Goal: Task Accomplishment & Management: Manage account settings

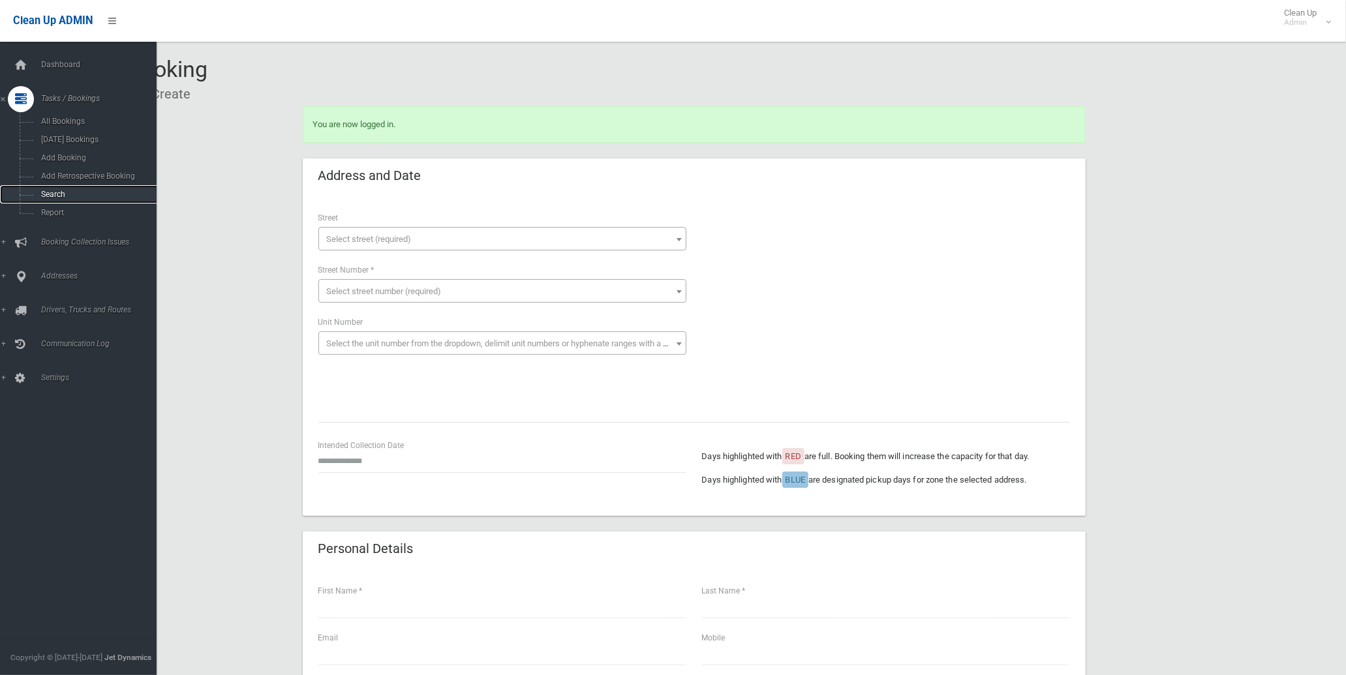
click at [66, 192] on span "Search" at bounding box center [96, 194] width 119 height 9
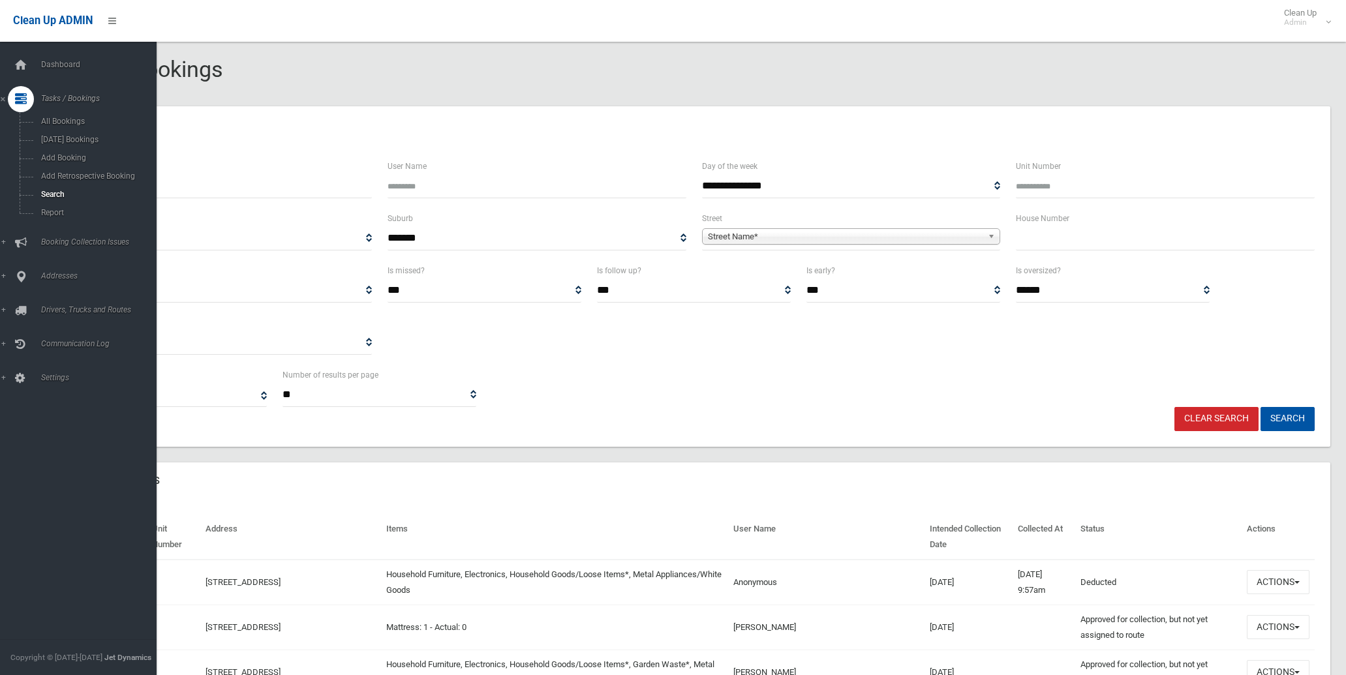
select select
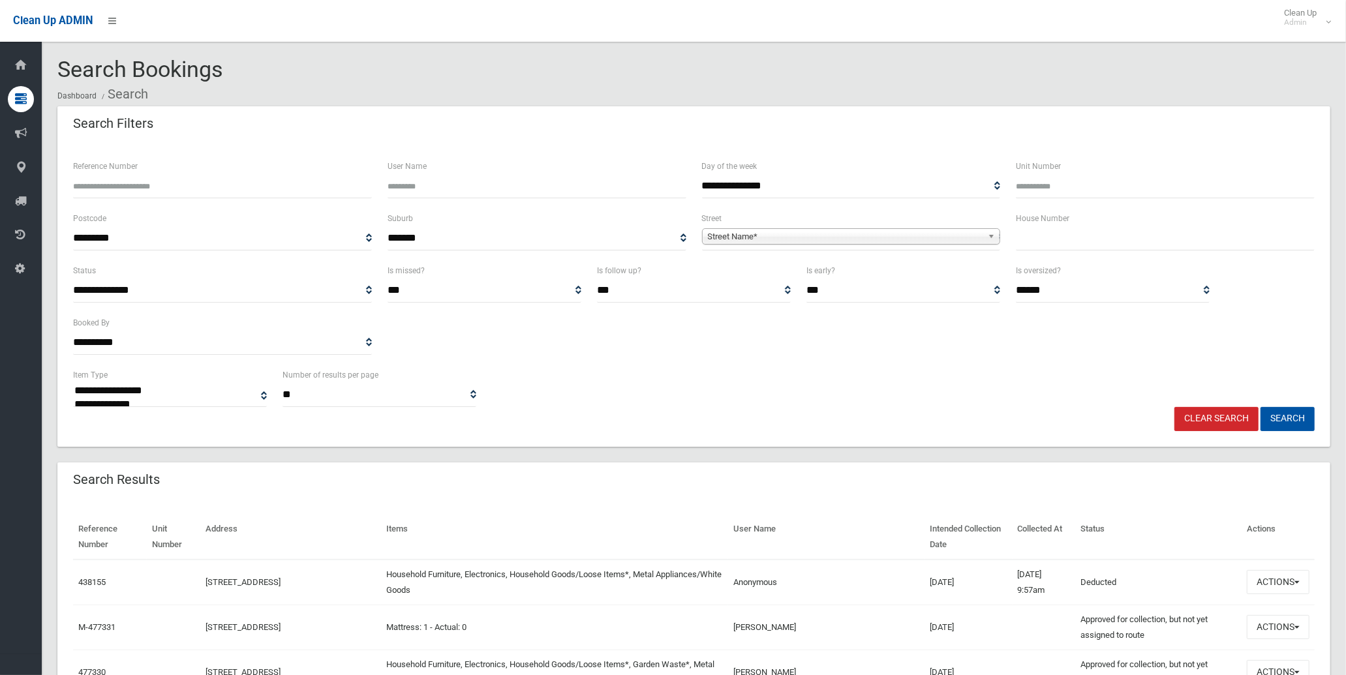
click at [217, 179] on input "Reference Number" at bounding box center [222, 186] width 299 height 24
type input "******"
click at [1261, 407] on button "Search" at bounding box center [1288, 419] width 54 height 24
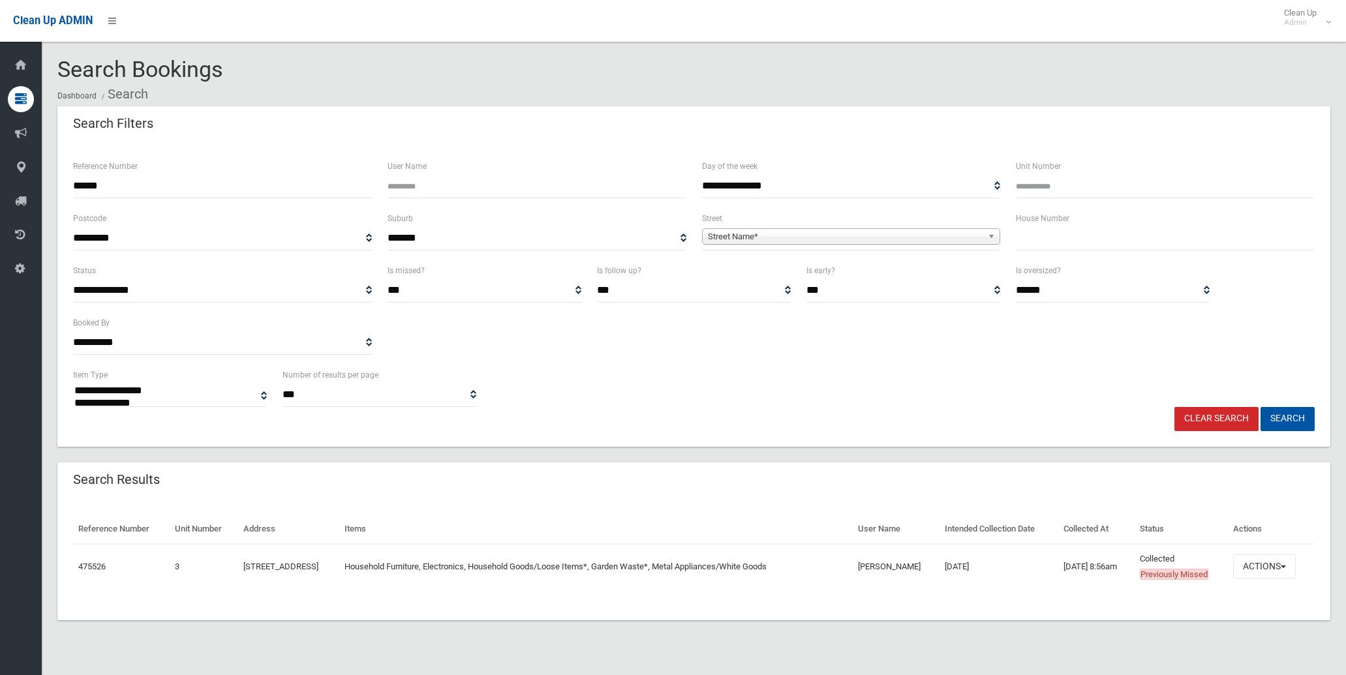
select select
click at [1277, 576] on button "Actions" at bounding box center [1264, 567] width 63 height 24
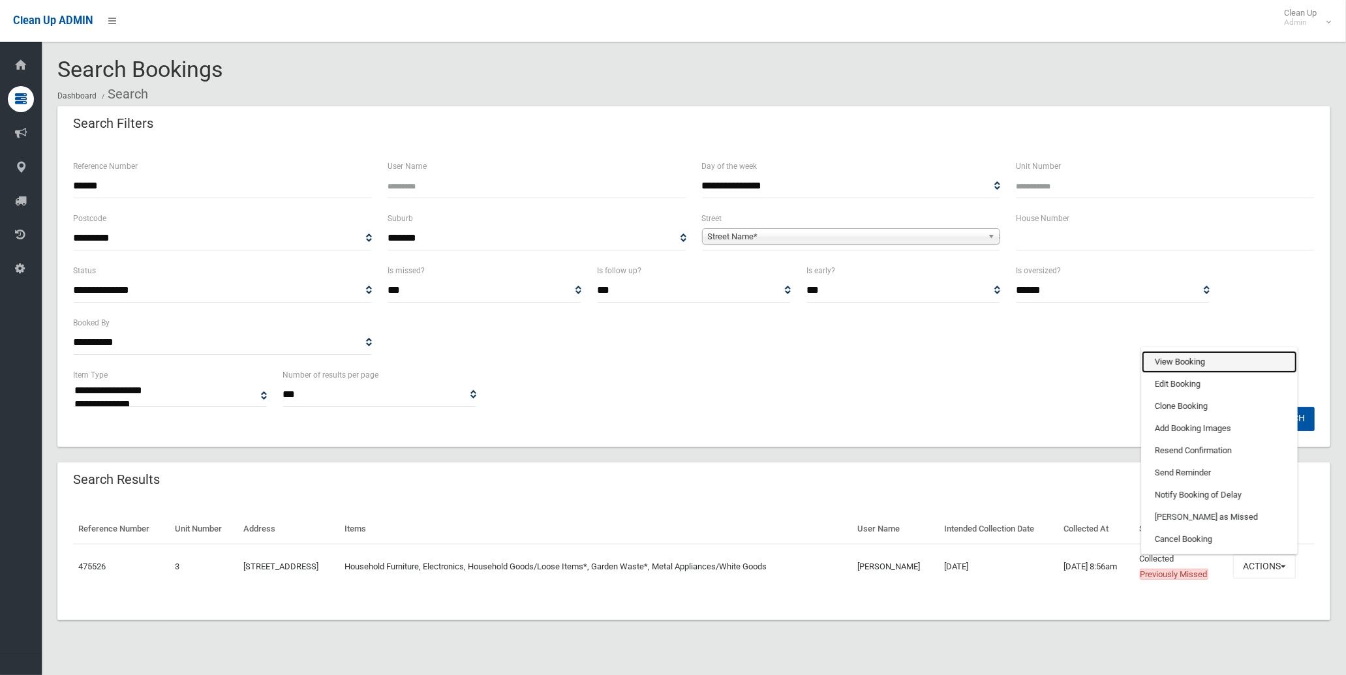
click at [1172, 361] on link "View Booking" at bounding box center [1219, 362] width 155 height 22
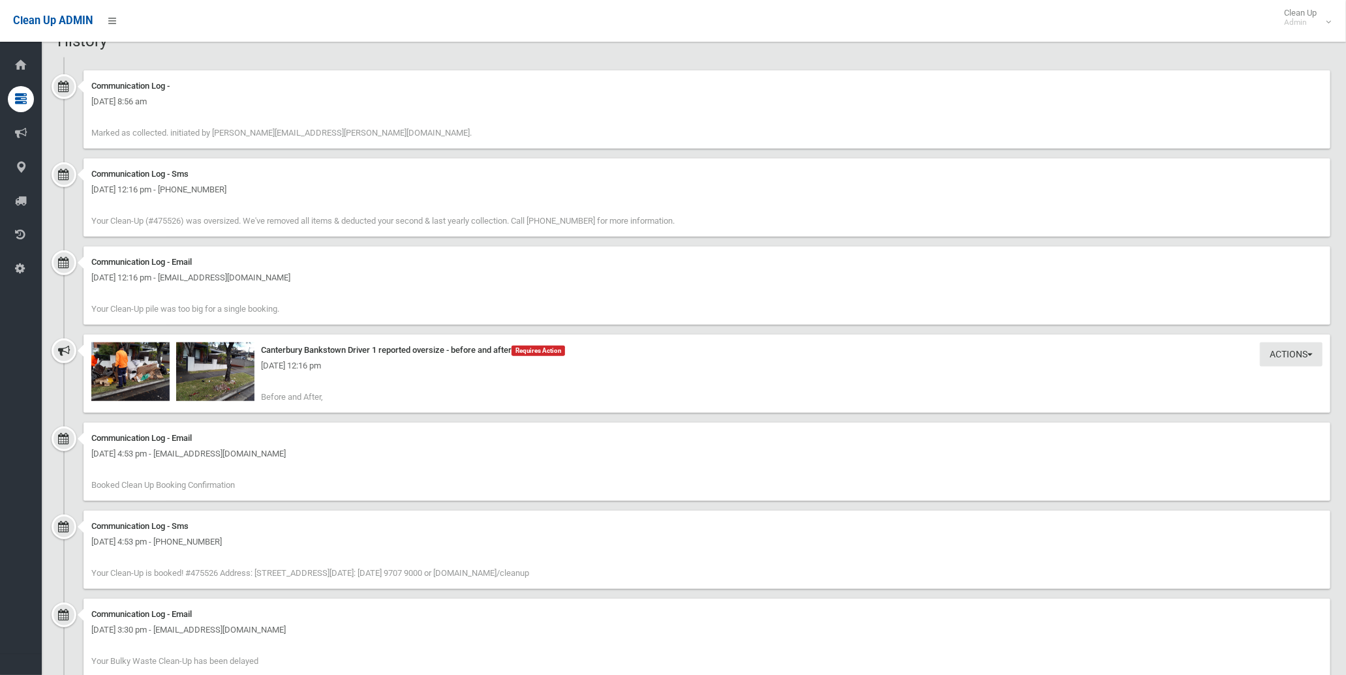
scroll to position [875, 0]
click at [144, 373] on img at bounding box center [130, 369] width 78 height 59
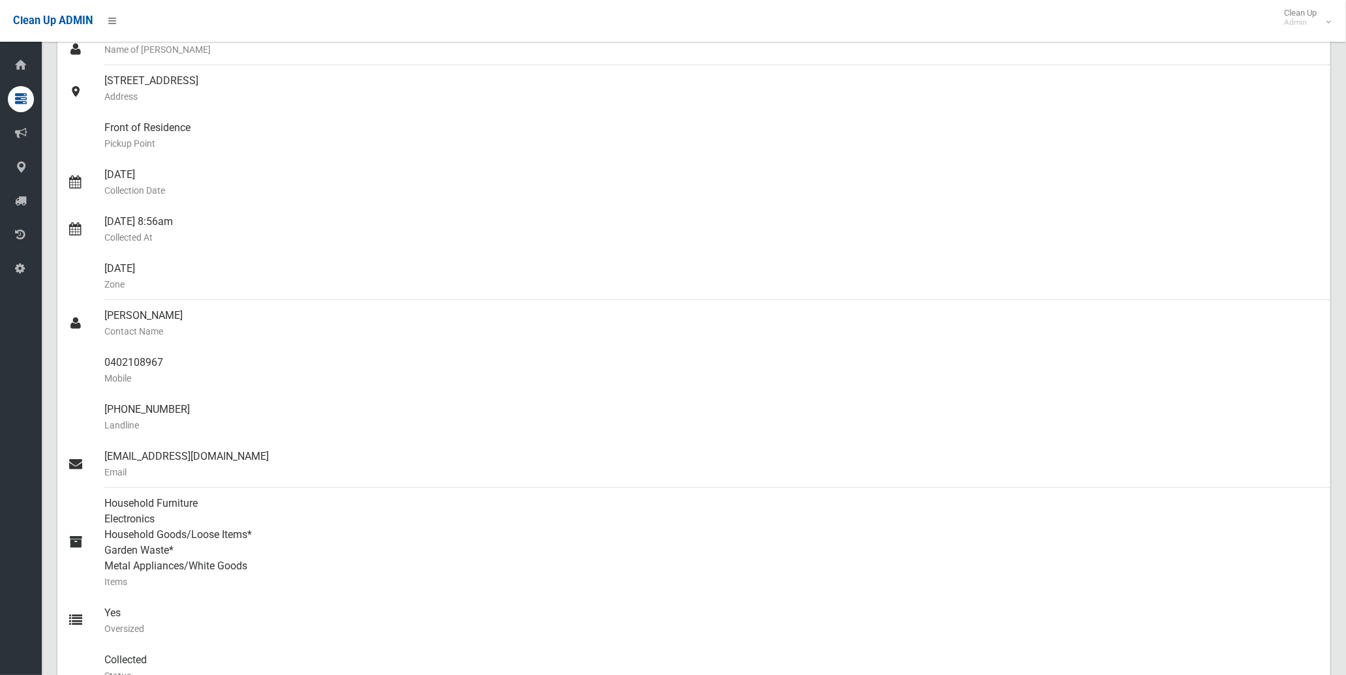
scroll to position [0, 0]
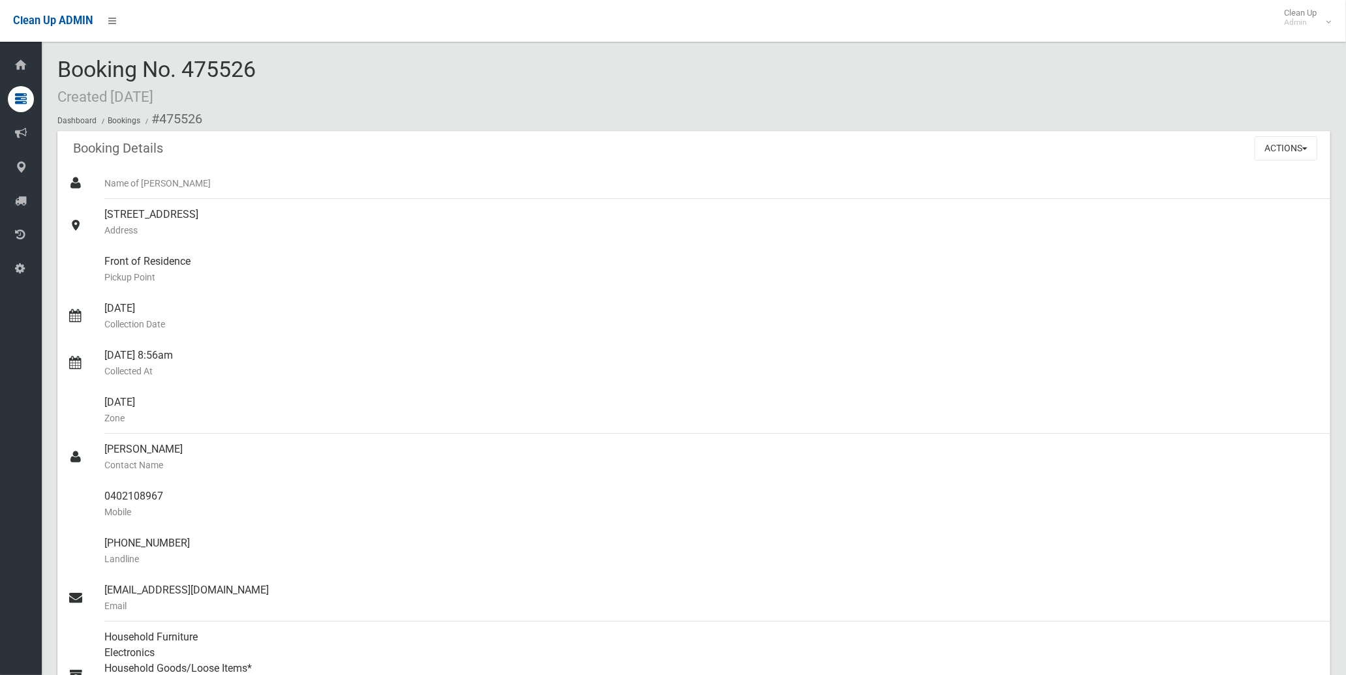
click at [211, 73] on span "Booking No. 475526 Created 24/07/2025" at bounding box center [156, 81] width 198 height 51
copy span "475526"
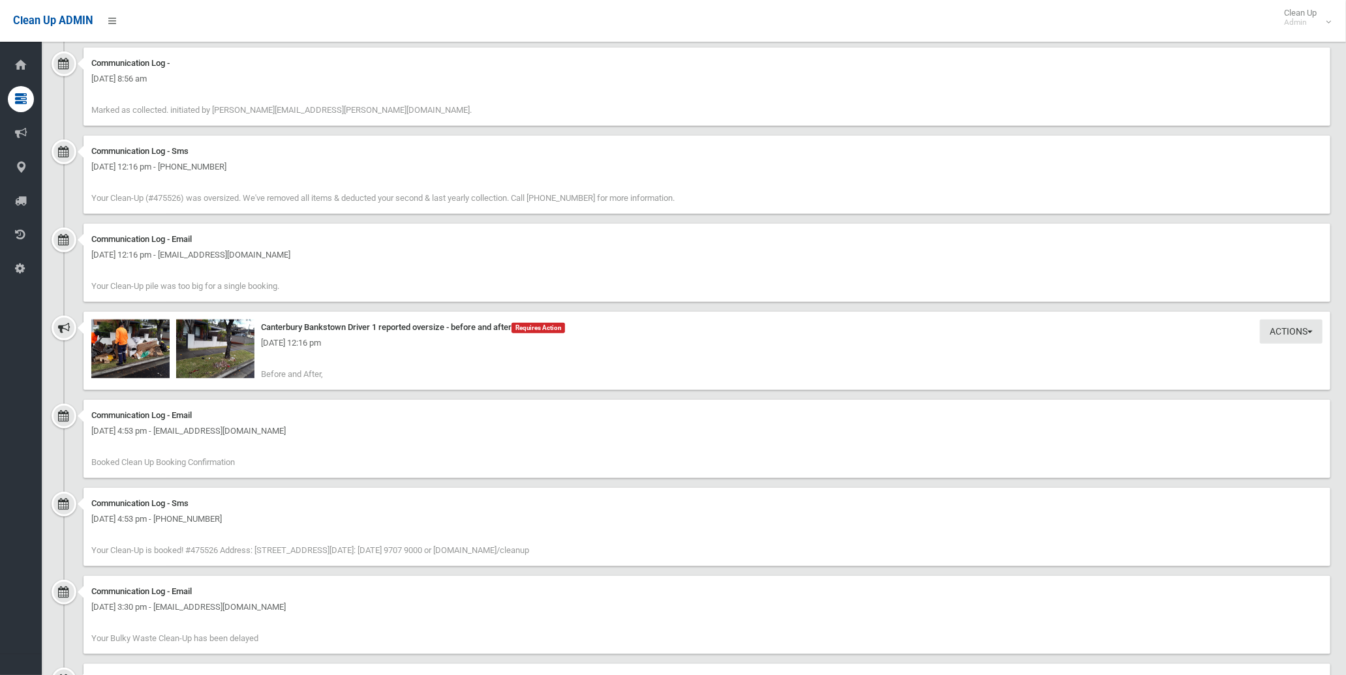
scroll to position [942, 0]
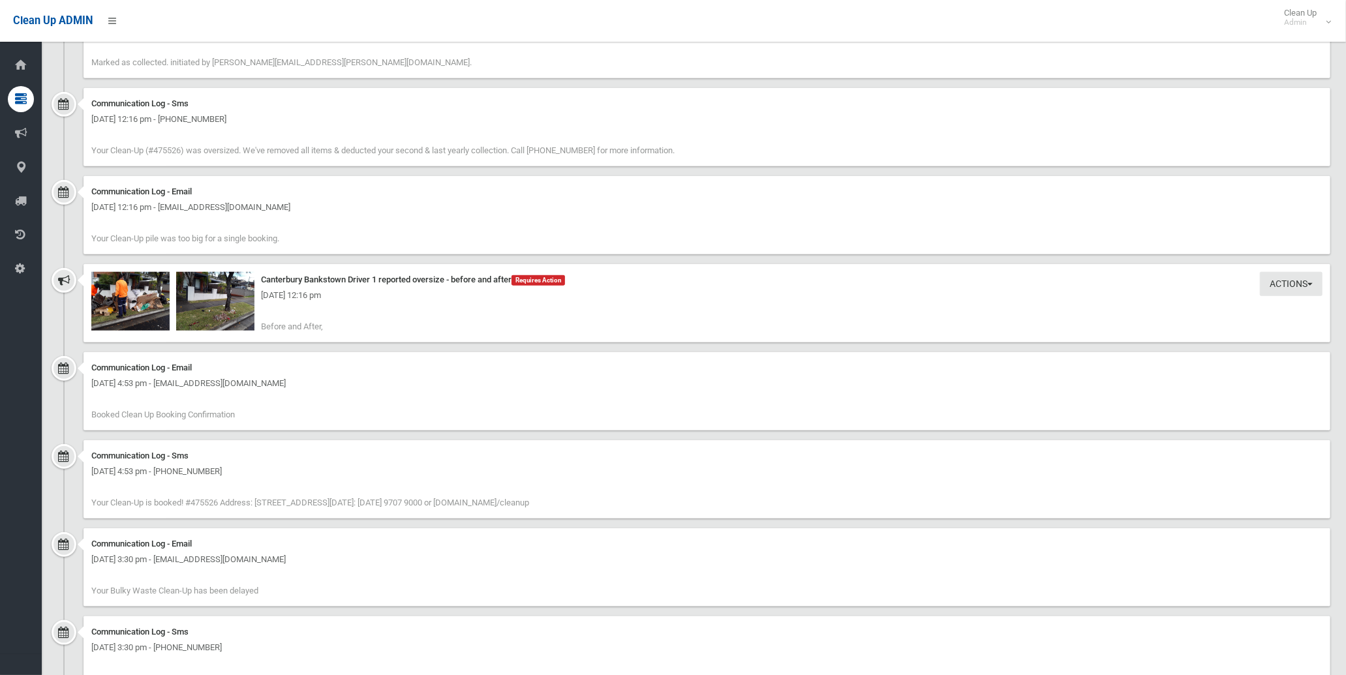
click at [141, 301] on div "Tuesday 19th August 2025 - 12:16 pm" at bounding box center [707, 296] width 1232 height 16
click at [127, 304] on img at bounding box center [130, 301] width 78 height 59
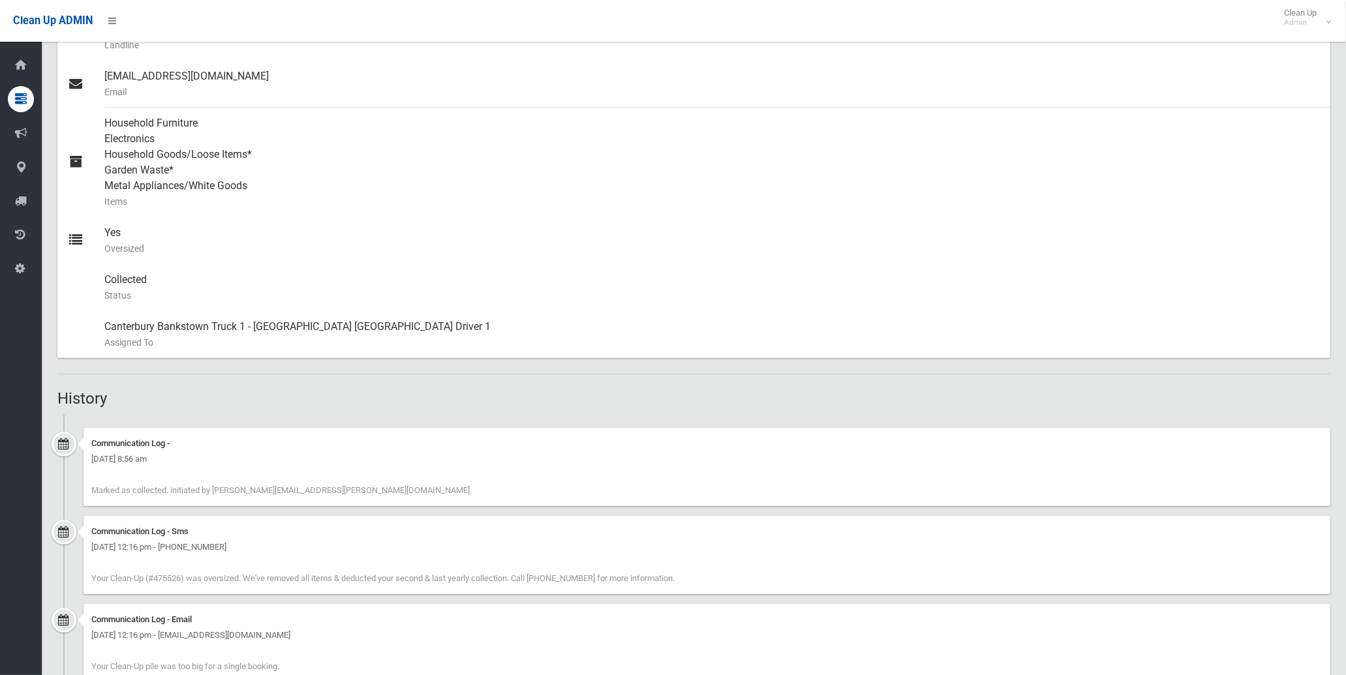
scroll to position [435, 0]
